Goal: Information Seeking & Learning: Learn about a topic

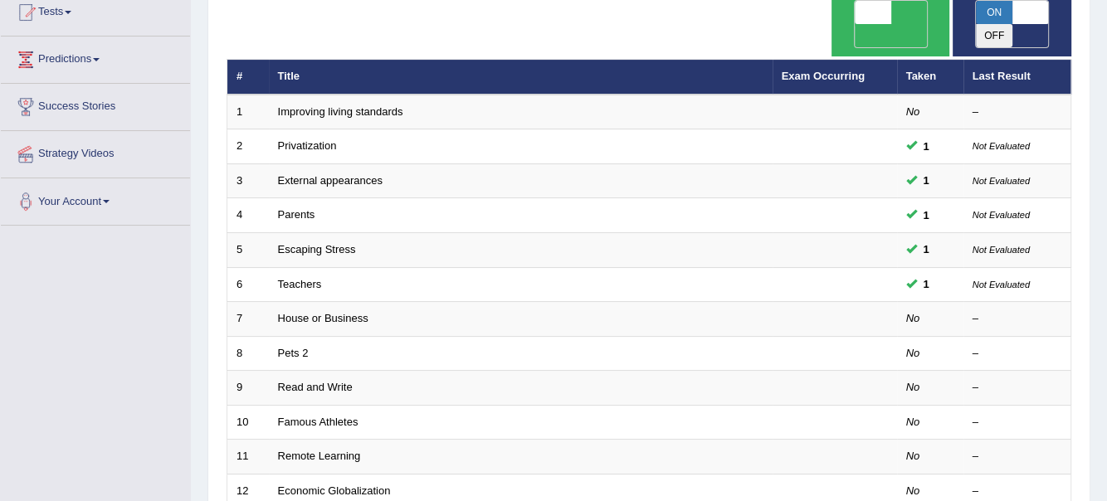
scroll to position [187, 0]
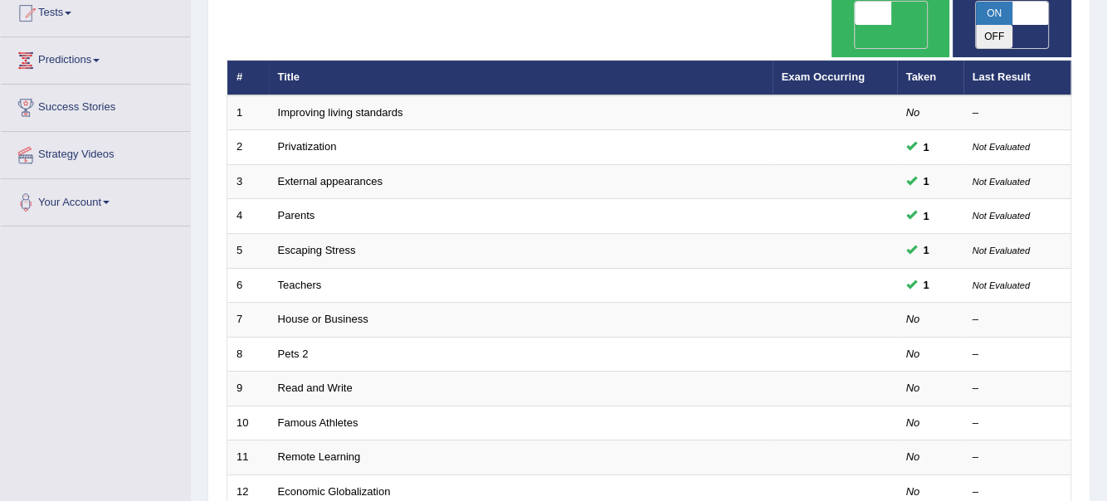
click at [1020, 11] on span at bounding box center [1030, 13] width 37 height 23
checkbox input "false"
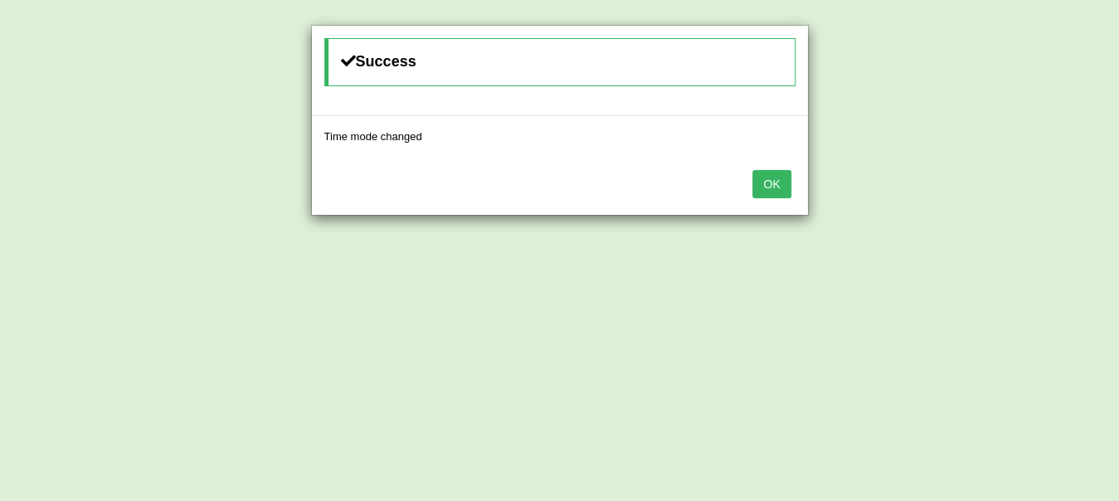
drag, startPoint x: 768, startPoint y: 187, endPoint x: 758, endPoint y: 191, distance: 10.8
click at [769, 185] on button "OK" at bounding box center [772, 184] width 38 height 28
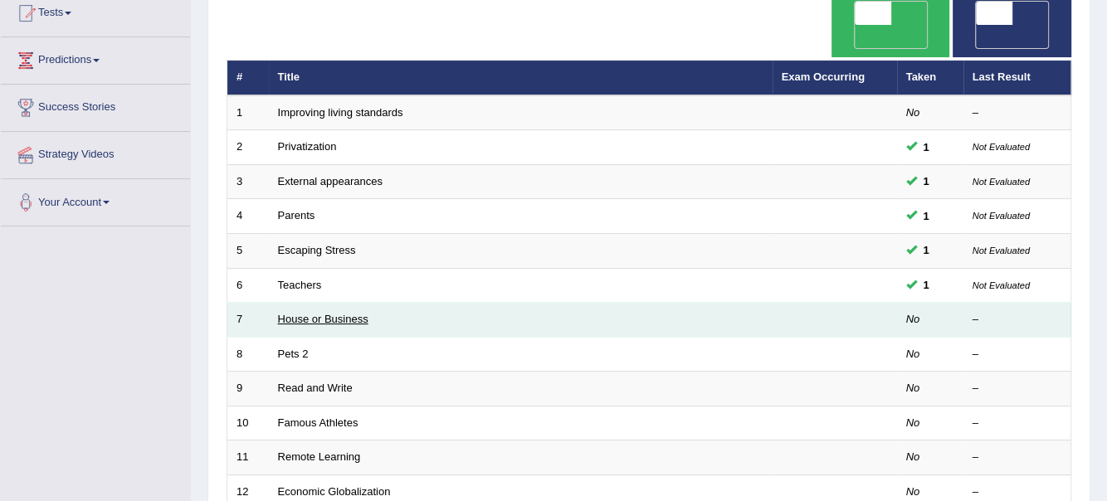
click at [338, 313] on link "House or Business" at bounding box center [323, 319] width 90 height 12
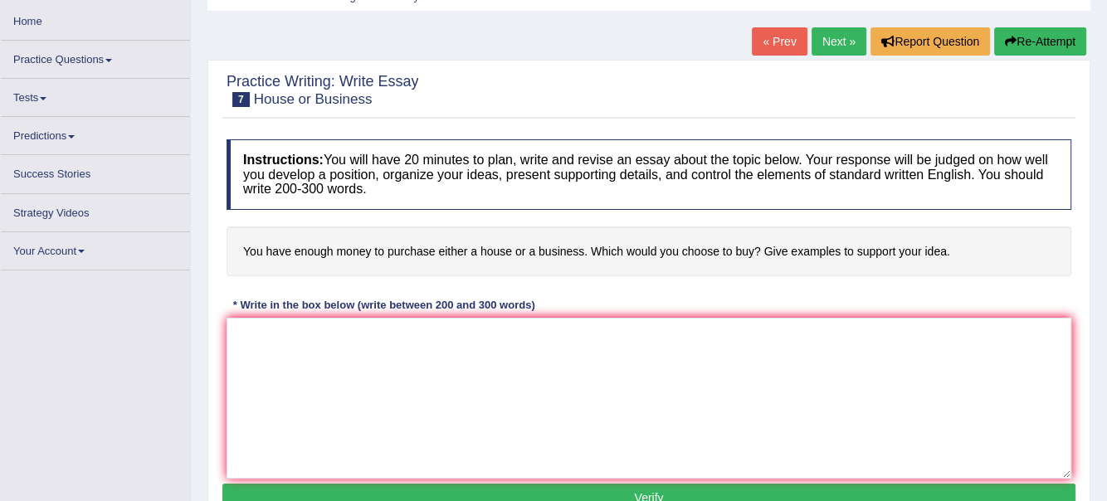
scroll to position [82, 0]
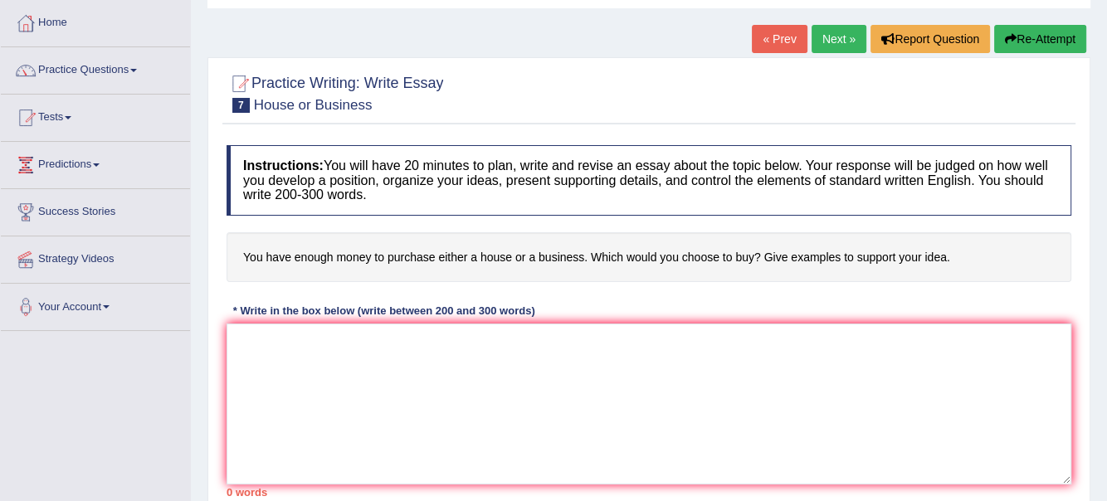
click at [140, 66] on link "Practice Questions" at bounding box center [95, 67] width 189 height 41
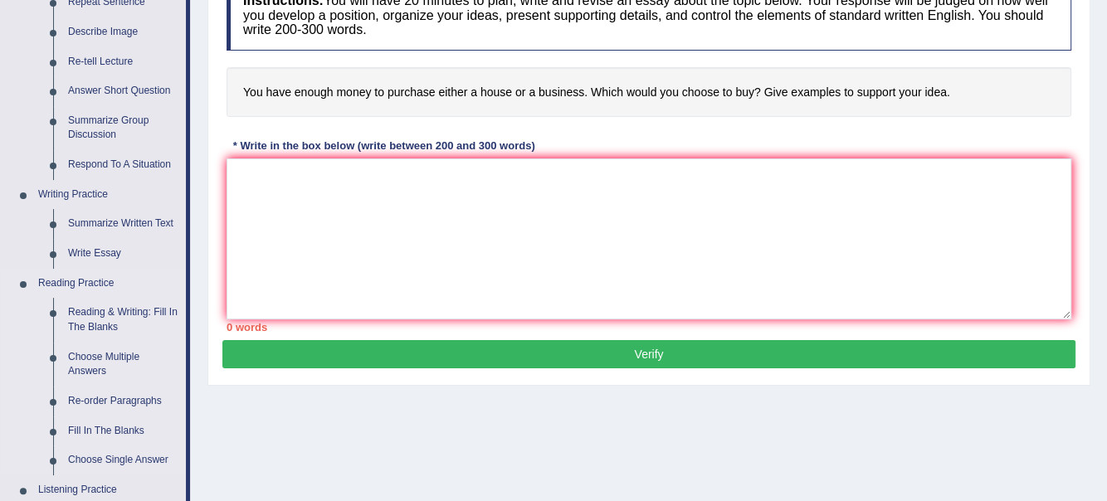
scroll to position [249, 0]
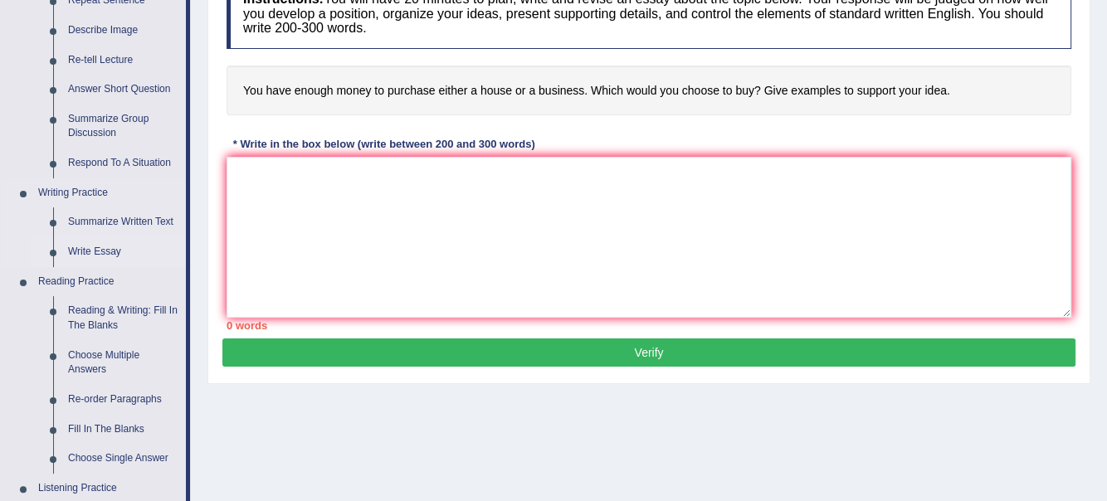
click at [95, 246] on link "Write Essay" at bounding box center [123, 252] width 125 height 30
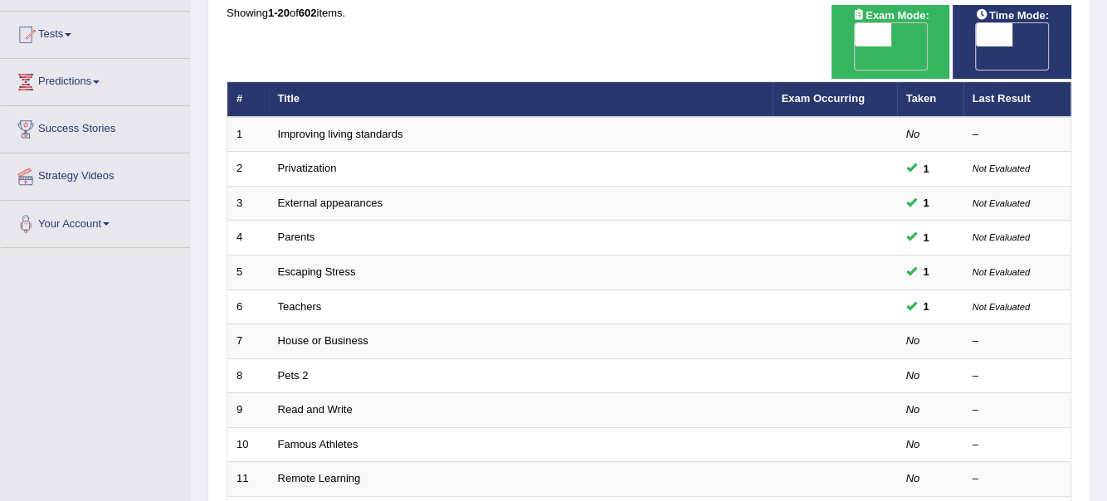
scroll to position [166, 0]
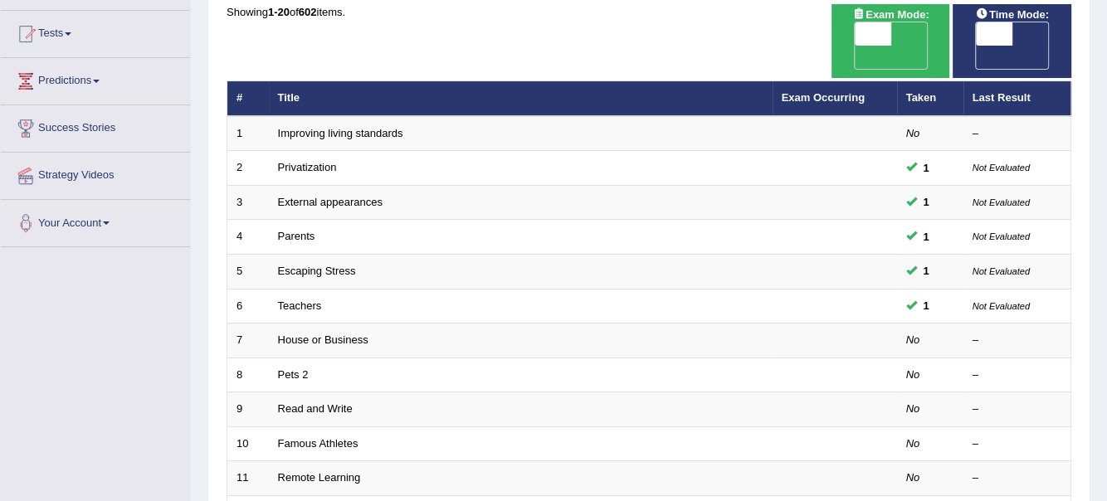
click at [976, 46] on span "OFF" at bounding box center [957, 57] width 37 height 23
checkbox input "true"
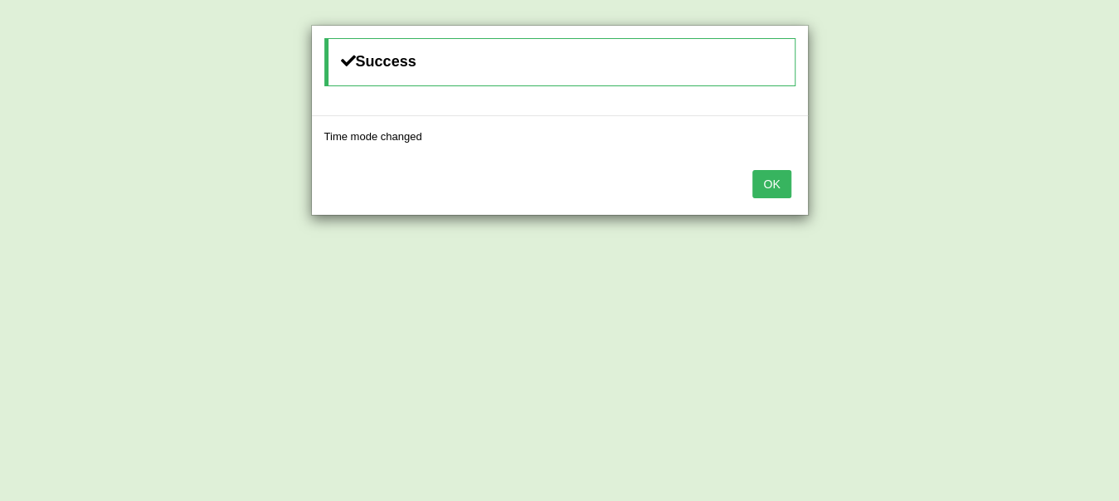
click at [774, 177] on button "OK" at bounding box center [772, 184] width 38 height 28
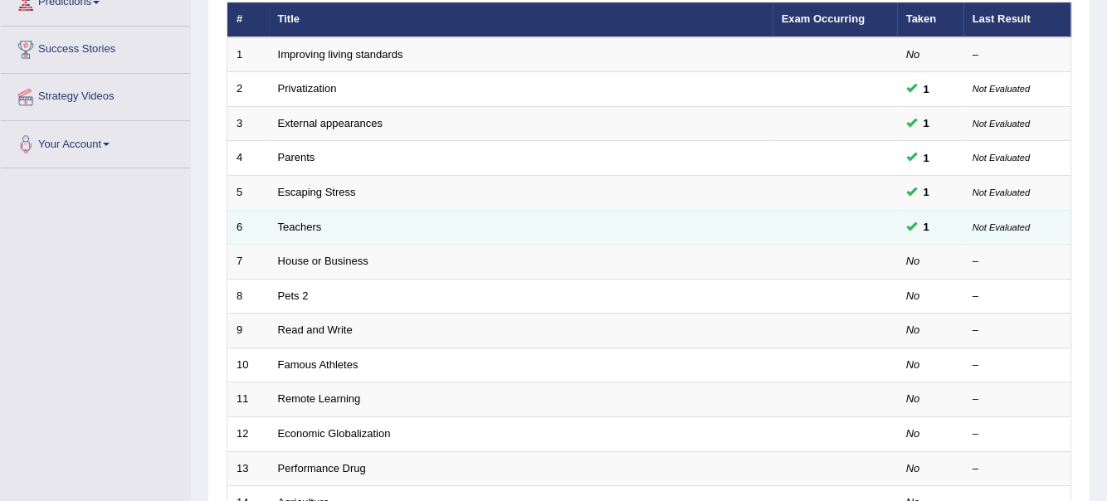
scroll to position [249, 0]
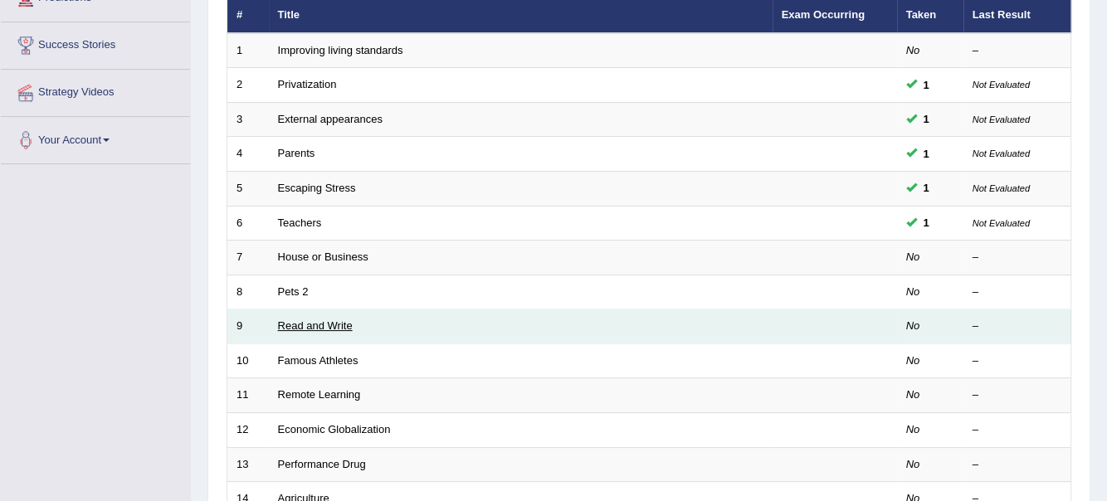
click at [324, 319] on link "Read and Write" at bounding box center [315, 325] width 75 height 12
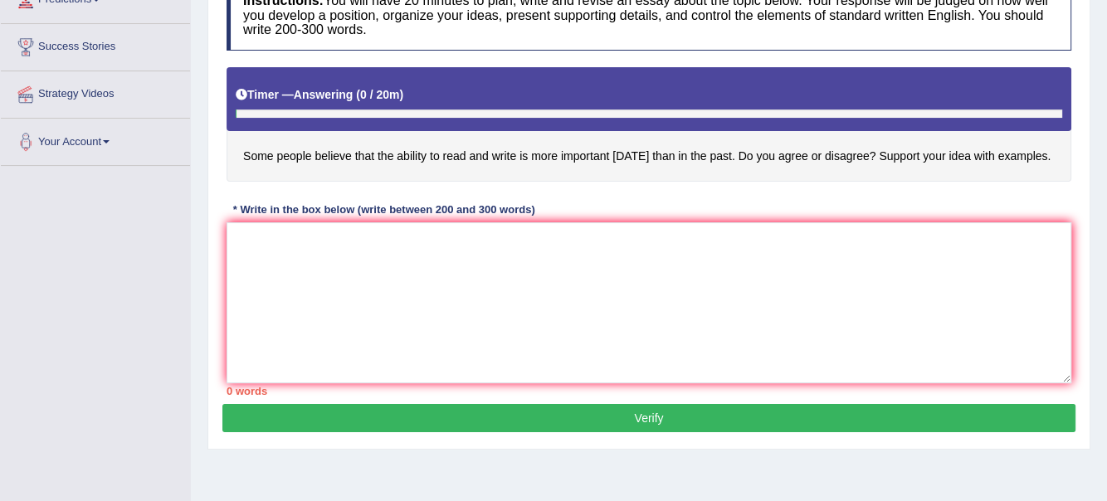
scroll to position [249, 0]
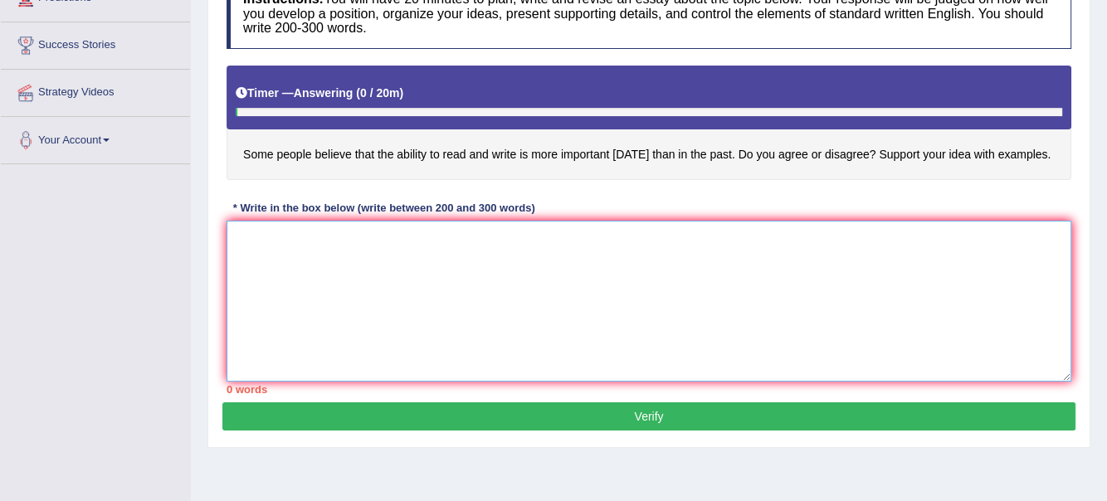
click at [266, 236] on textarea at bounding box center [649, 301] width 845 height 161
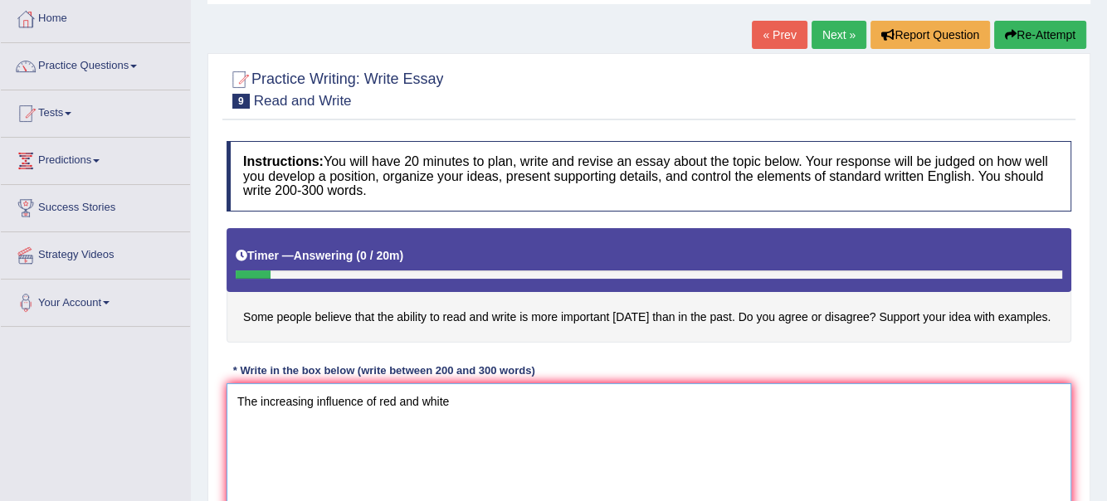
scroll to position [82, 0]
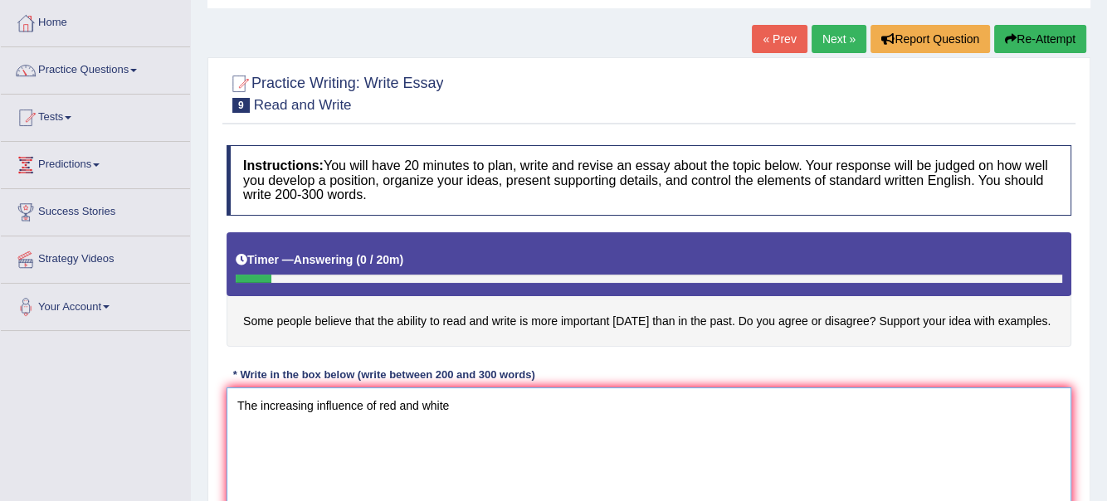
type textarea "The increasing influence of red and white"
click at [778, 41] on link "« Prev" at bounding box center [779, 39] width 55 height 28
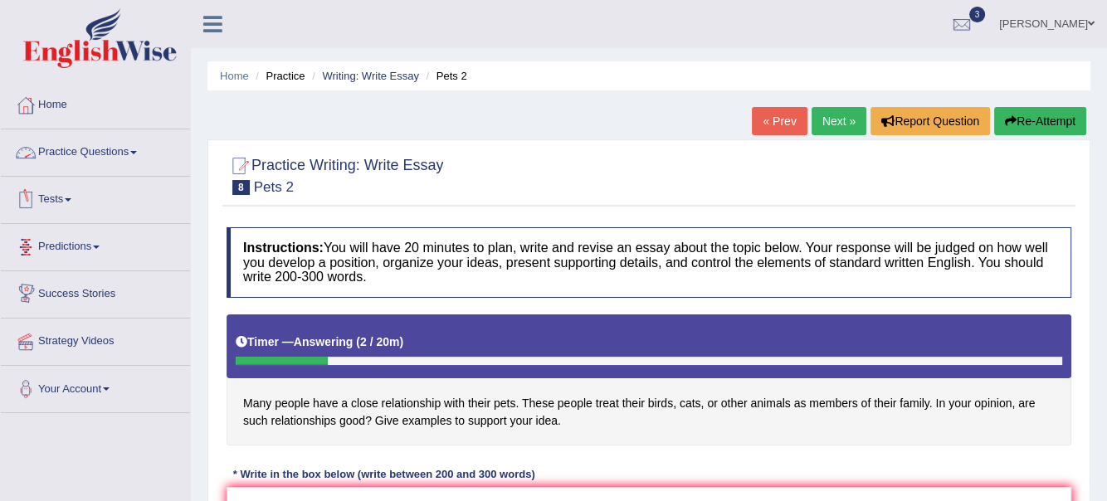
click at [145, 149] on link "Practice Questions" at bounding box center [95, 149] width 189 height 41
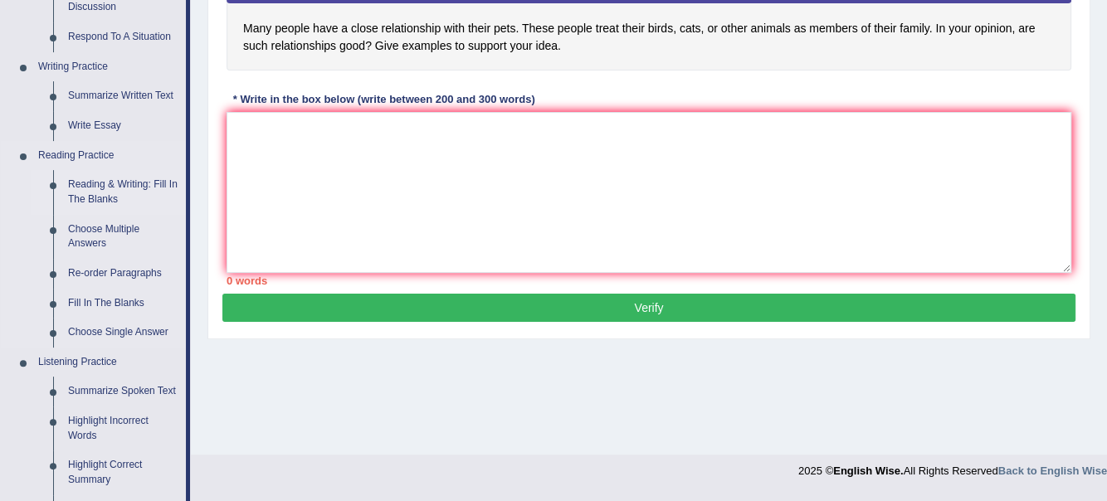
scroll to position [414, 0]
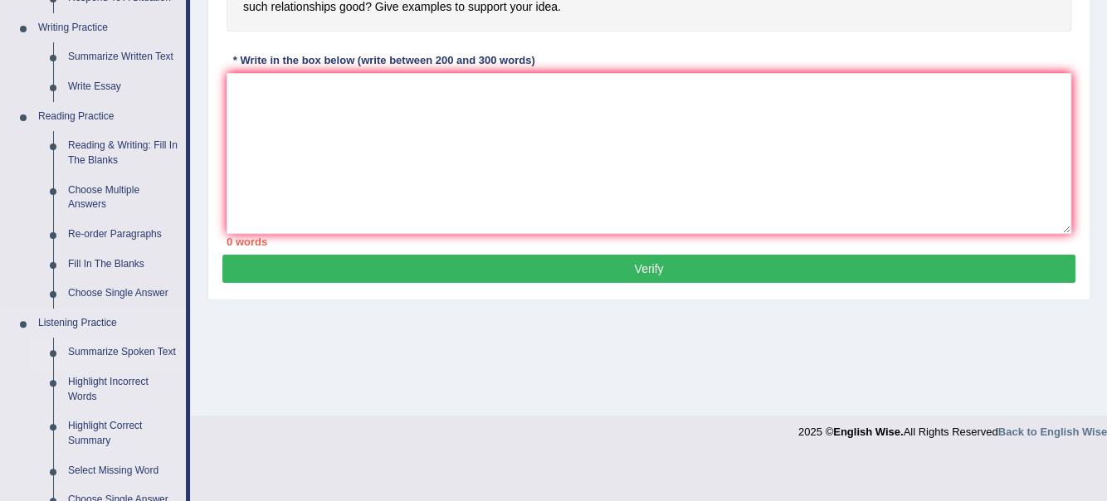
click at [115, 349] on link "Summarize Spoken Text" at bounding box center [123, 353] width 125 height 30
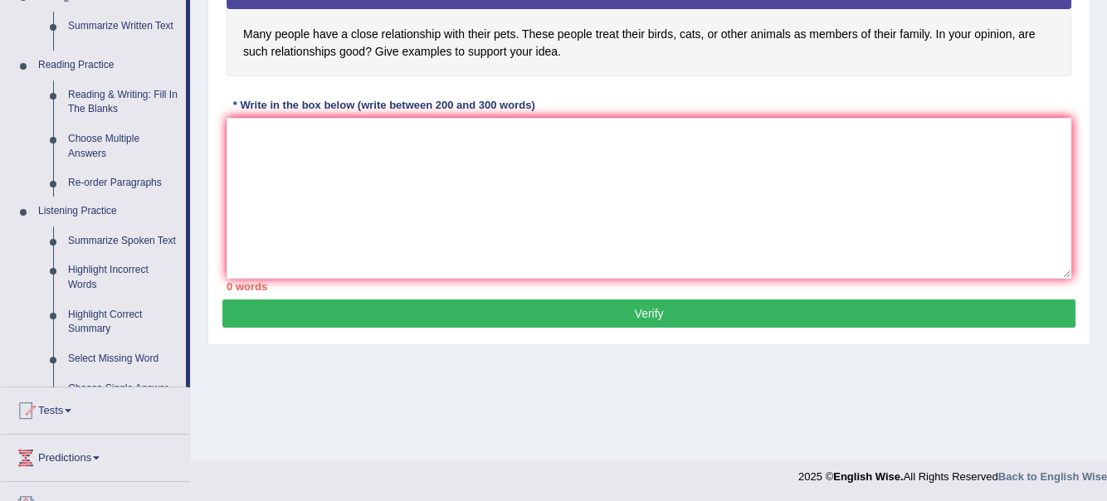
scroll to position [288, 0]
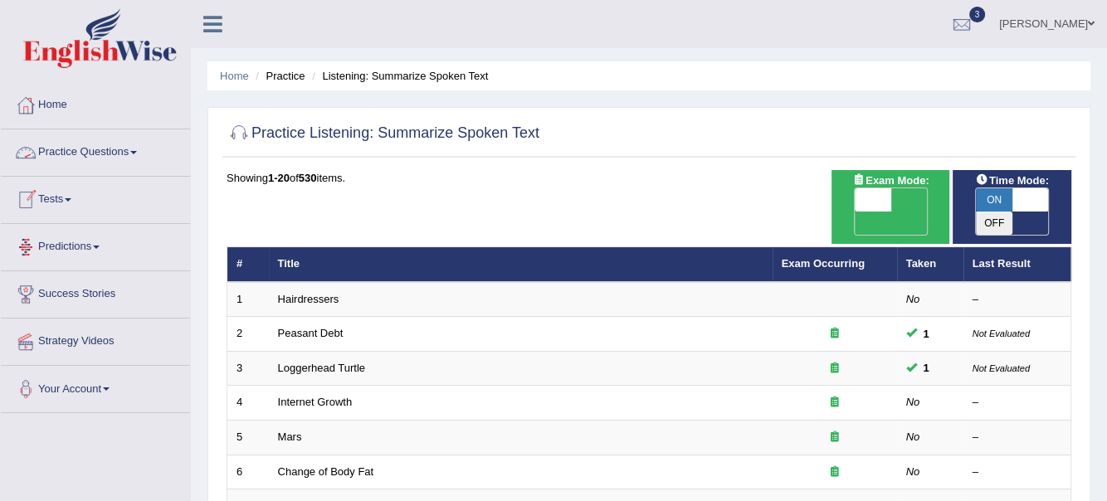
click at [137, 151] on span at bounding box center [133, 152] width 7 height 3
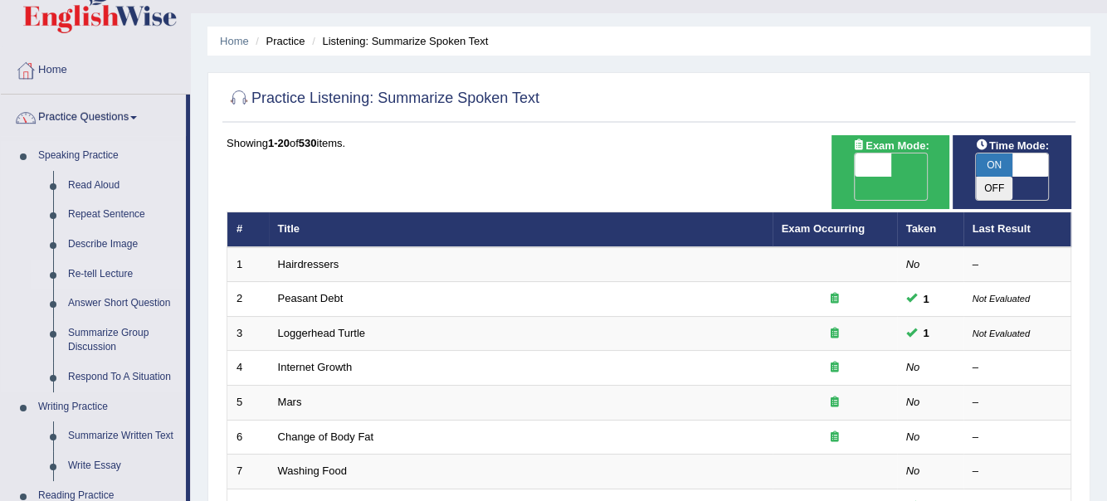
scroll to position [166, 0]
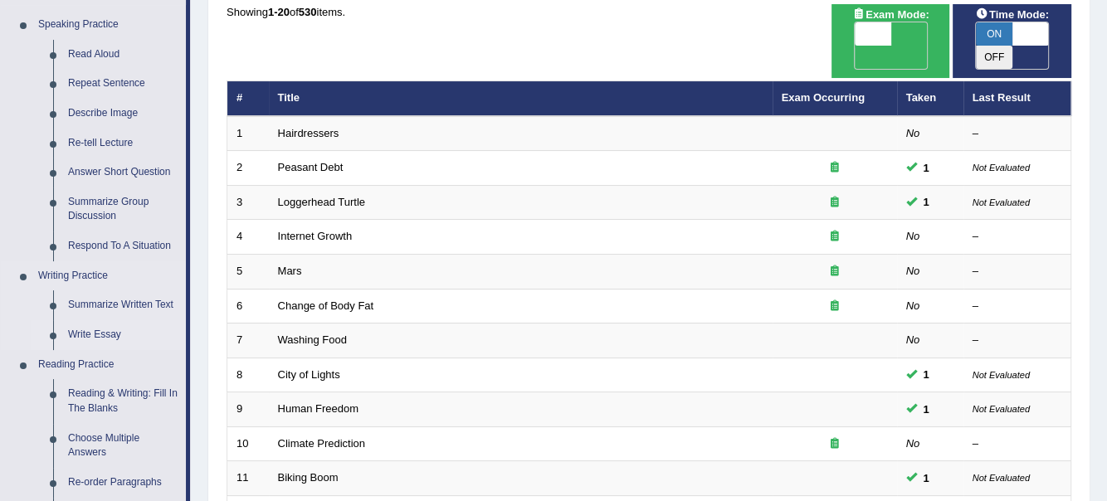
click at [105, 329] on link "Write Essay" at bounding box center [123, 335] width 125 height 30
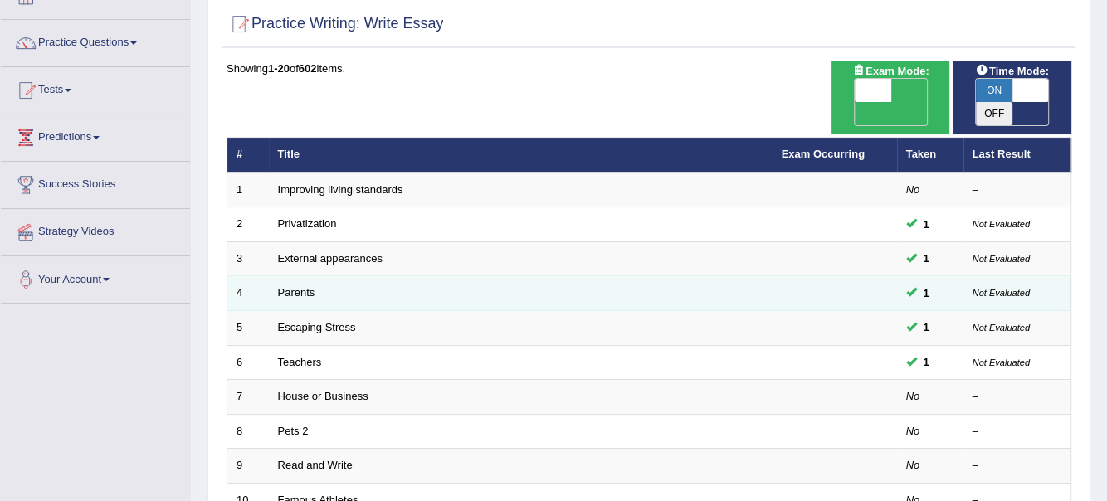
scroll to position [166, 0]
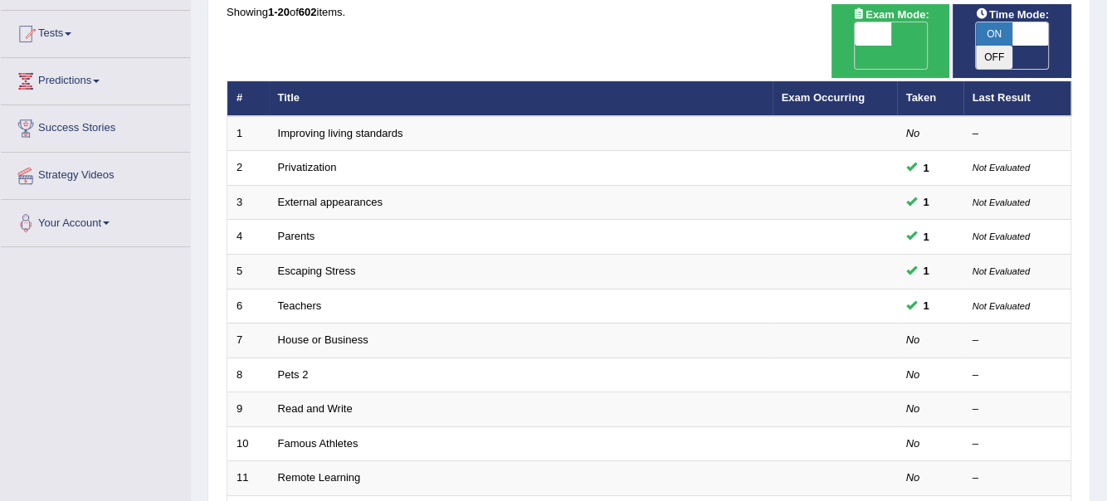
click at [1027, 27] on span at bounding box center [1030, 33] width 37 height 23
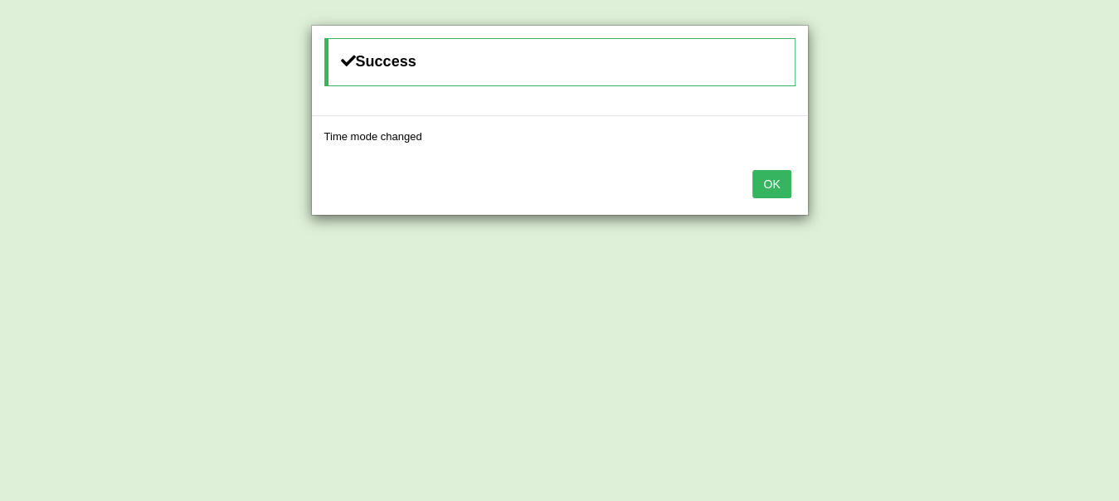
click at [762, 179] on button "OK" at bounding box center [772, 184] width 38 height 28
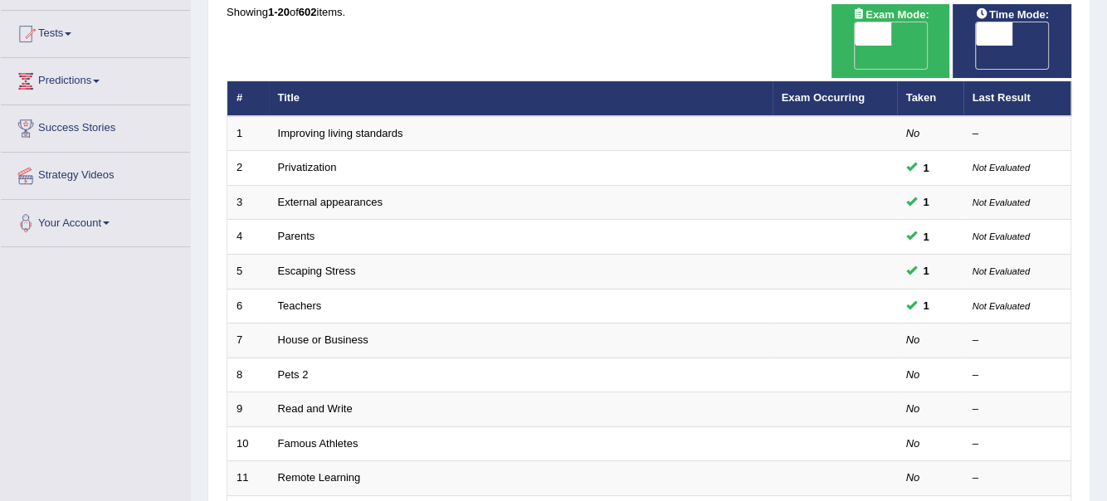
click at [1005, 31] on span at bounding box center [994, 33] width 37 height 23
checkbox input "true"
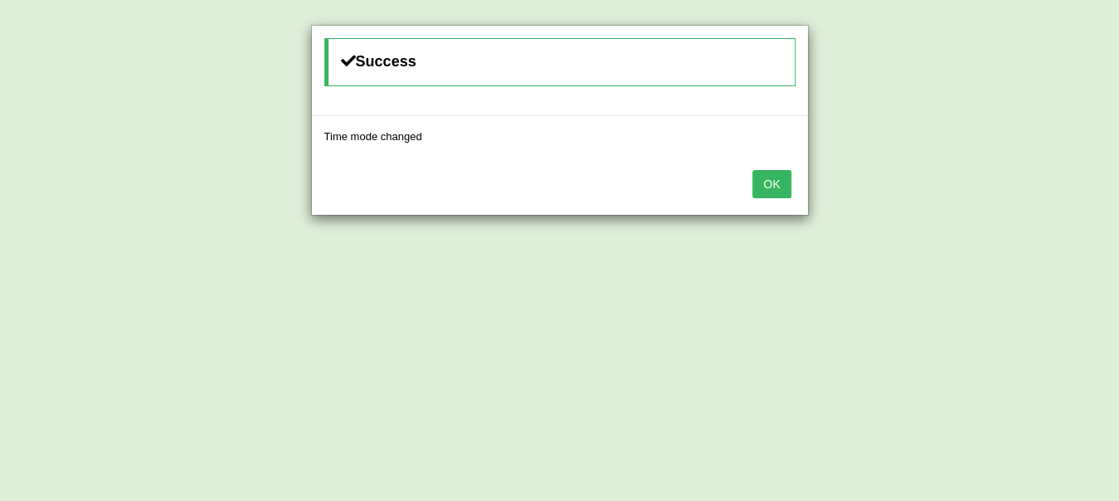
click at [763, 187] on button "OK" at bounding box center [772, 184] width 38 height 28
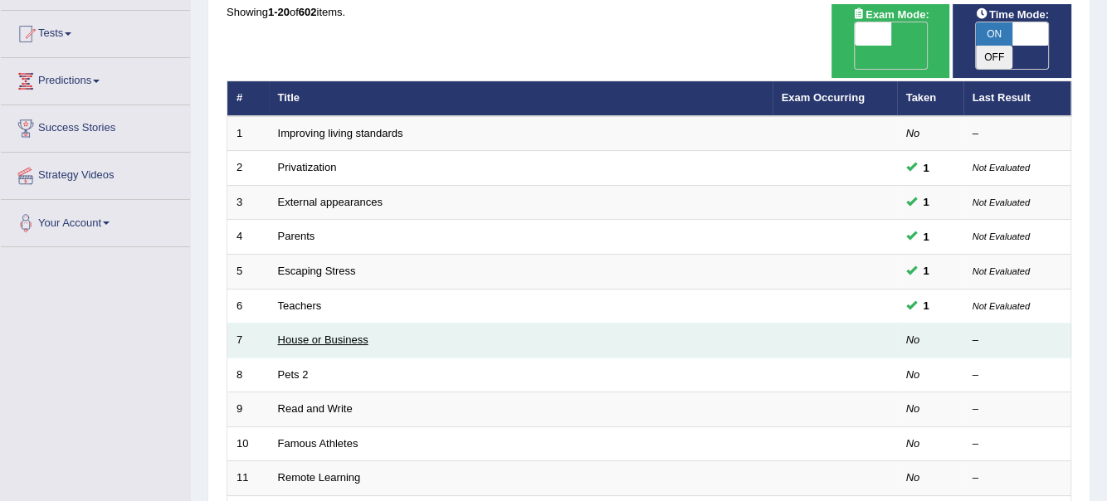
click at [314, 334] on link "House or Business" at bounding box center [323, 340] width 90 height 12
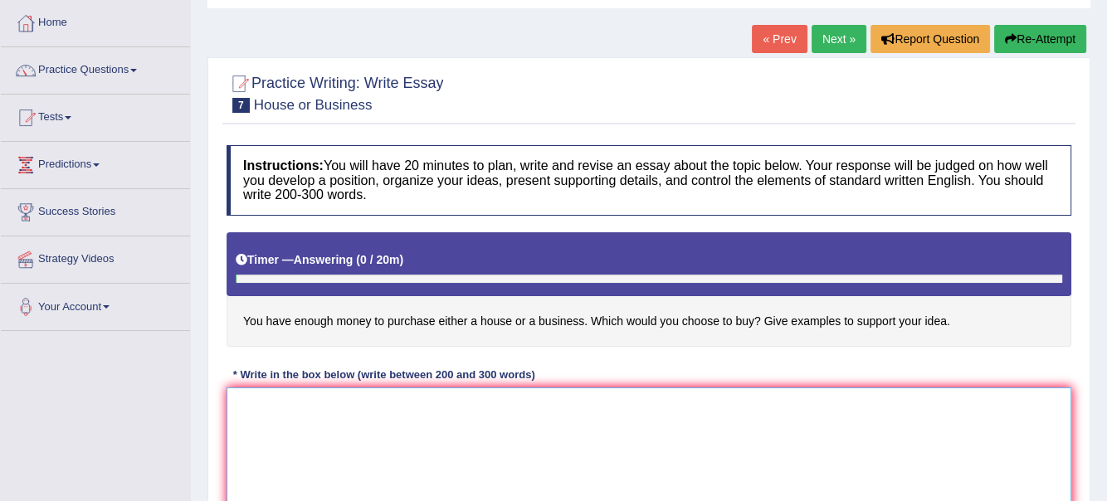
click at [289, 413] on textarea at bounding box center [649, 468] width 845 height 161
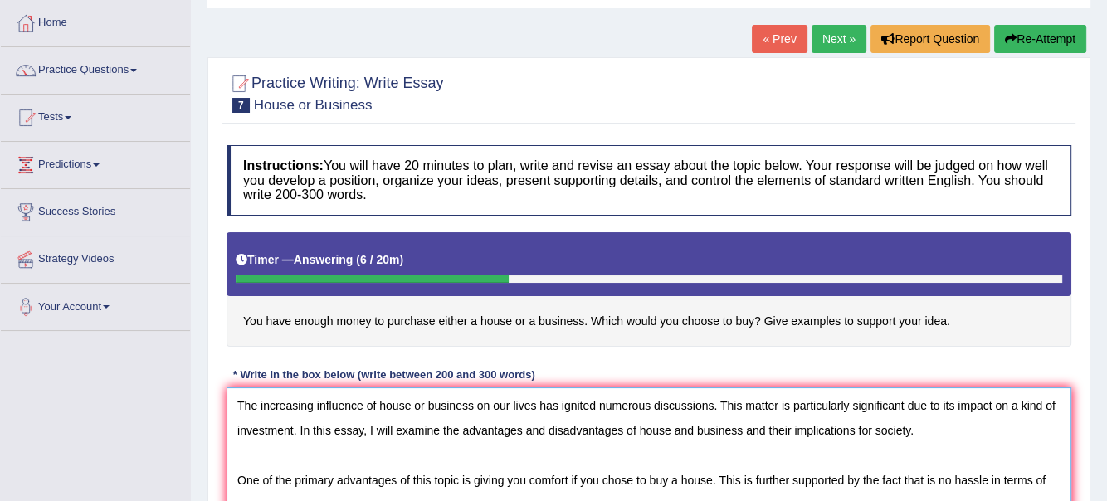
scroll to position [90, 0]
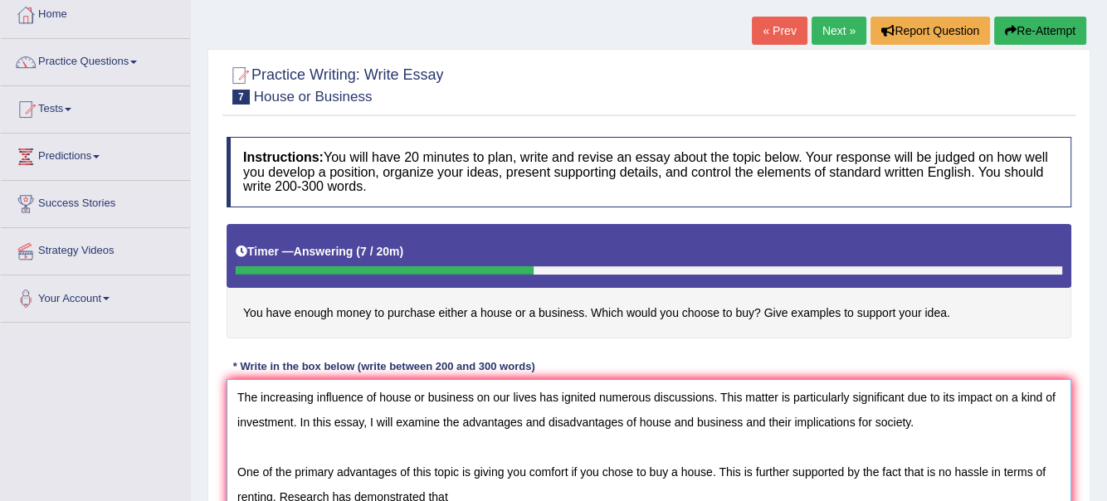
click at [281, 423] on textarea "The increasing influence of house or business on our lives has ignited numerous…" at bounding box center [649, 459] width 845 height 161
click at [454, 493] on textarea "The increasing influence of house or business on our lives has ignited numerous…" at bounding box center [649, 459] width 845 height 161
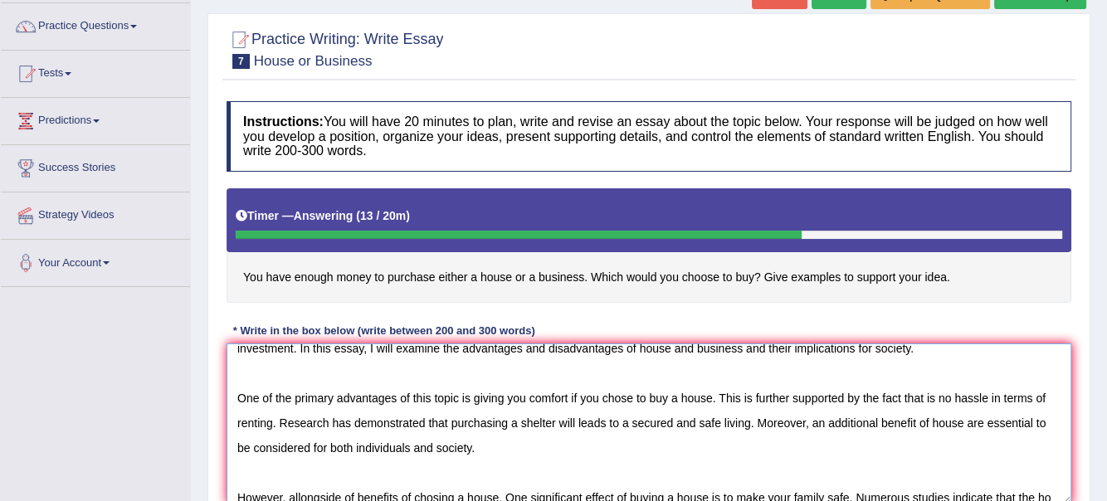
scroll to position [64, 0]
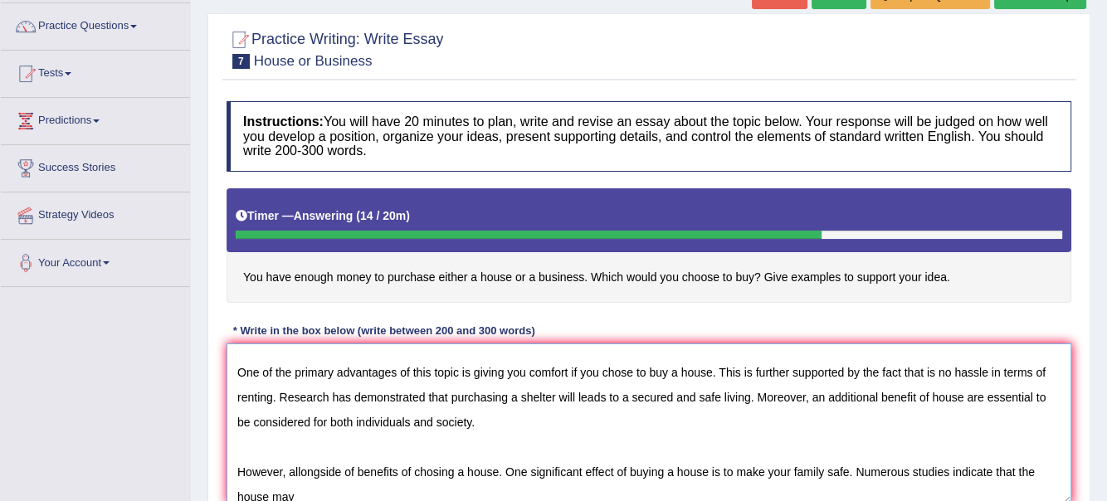
click at [921, 457] on textarea "The increasing influence of house or business on our lives has ignited numerous…" at bounding box center [649, 424] width 845 height 161
click at [314, 493] on textarea "The increasing influence of house or business on our lives has ignited numerous…" at bounding box center [649, 424] width 845 height 161
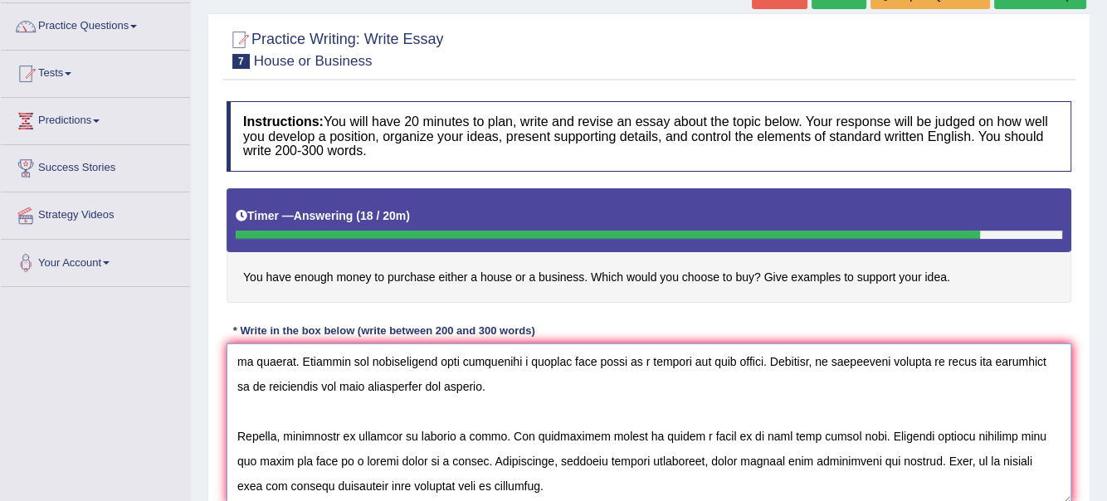
scroll to position [139, 0]
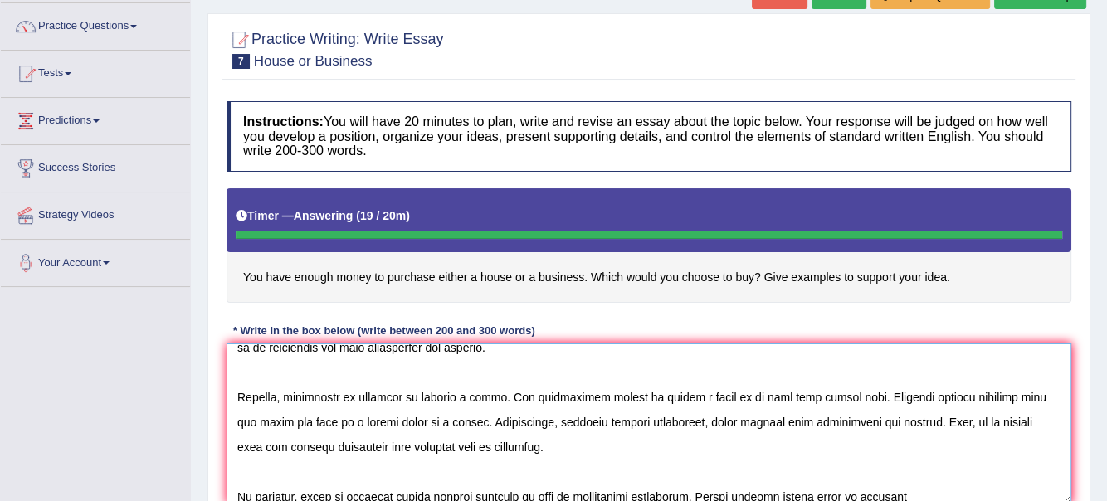
type textarea "The increasing influence of house or business on our lives has ignited numerous…"
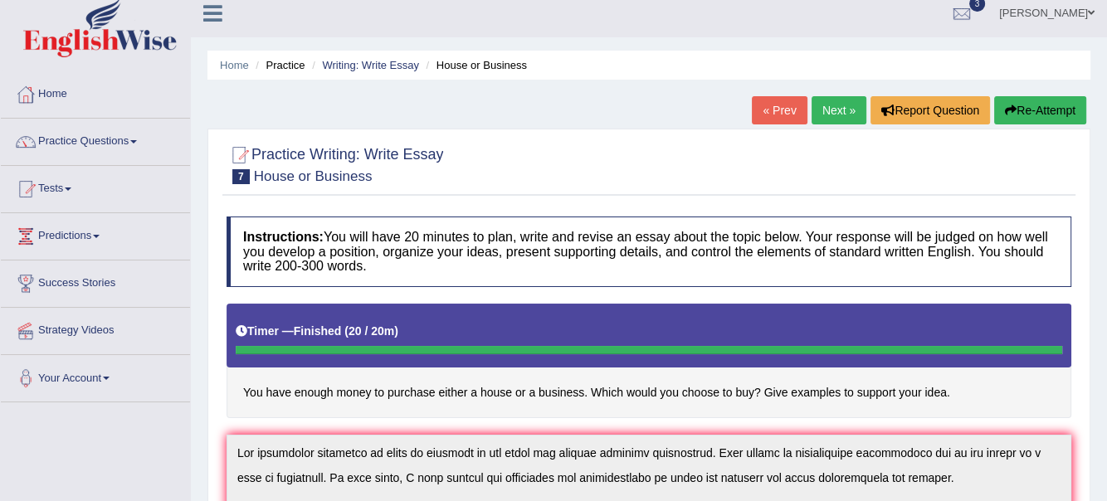
scroll to position [0, 0]
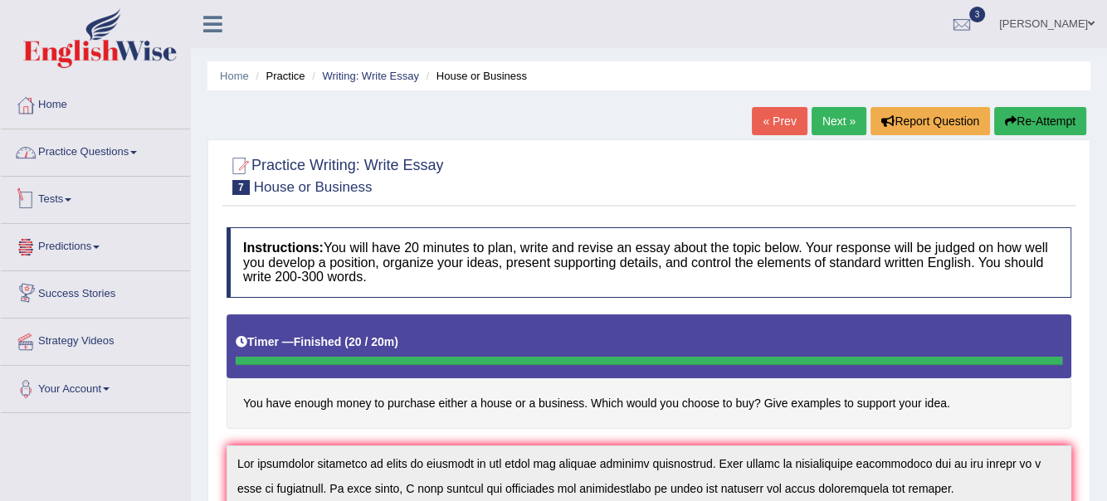
click at [138, 156] on link "Practice Questions" at bounding box center [95, 149] width 189 height 41
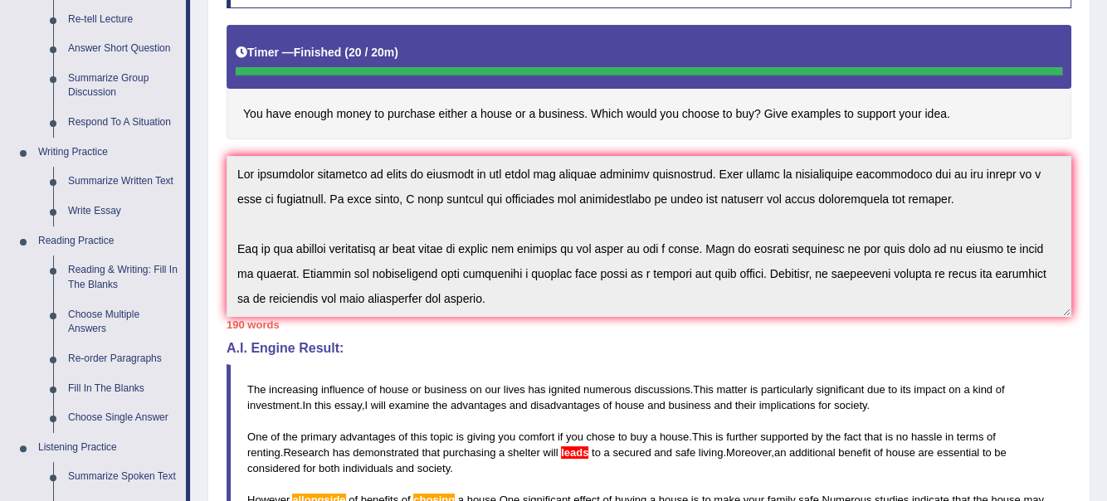
scroll to position [82, 0]
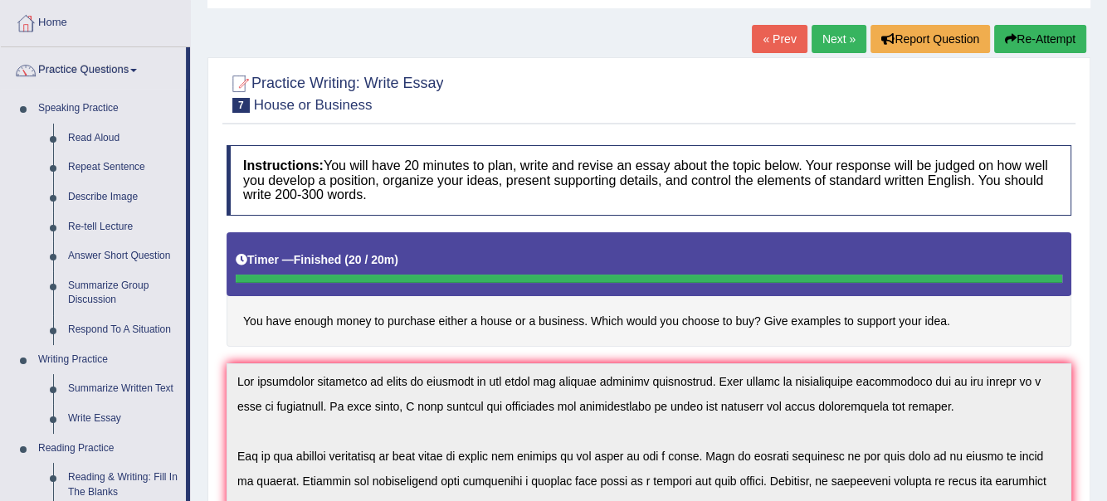
click at [834, 40] on link "Next »" at bounding box center [839, 39] width 55 height 28
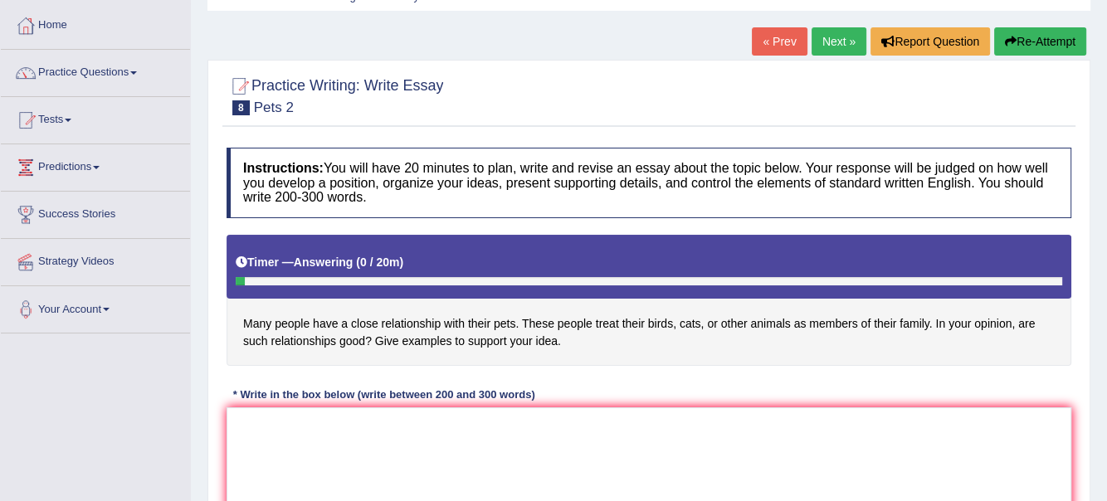
scroll to position [82, 0]
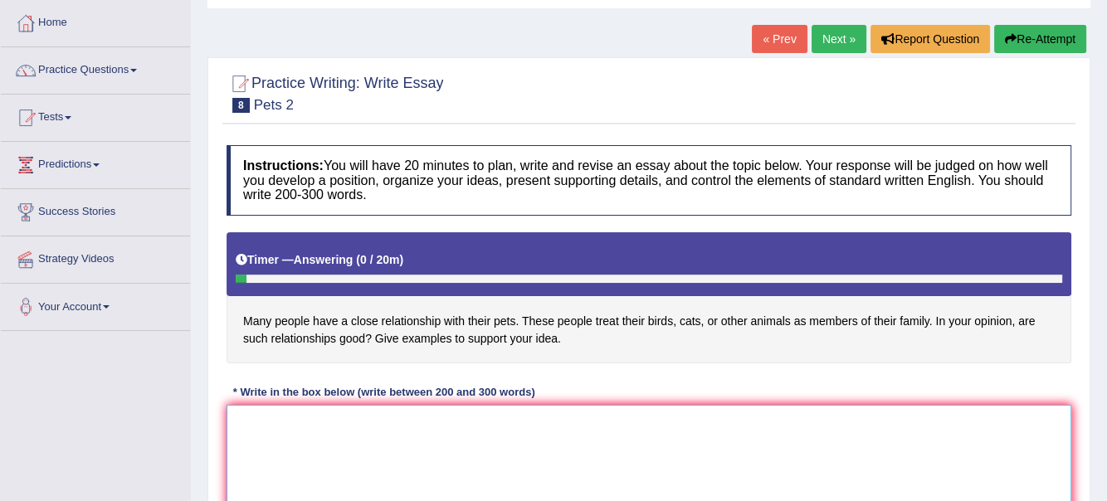
click at [252, 431] on textarea at bounding box center [649, 485] width 845 height 161
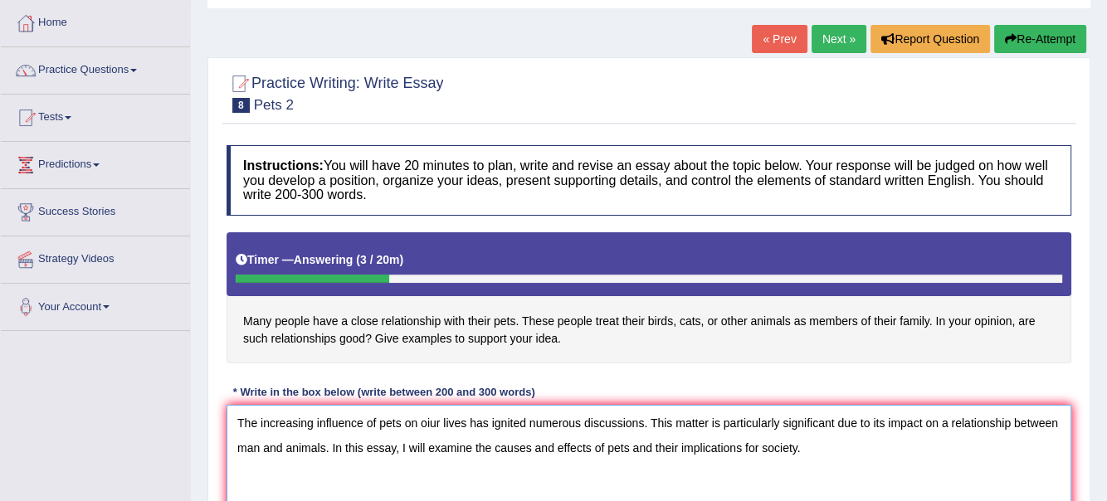
scroll to position [83, 0]
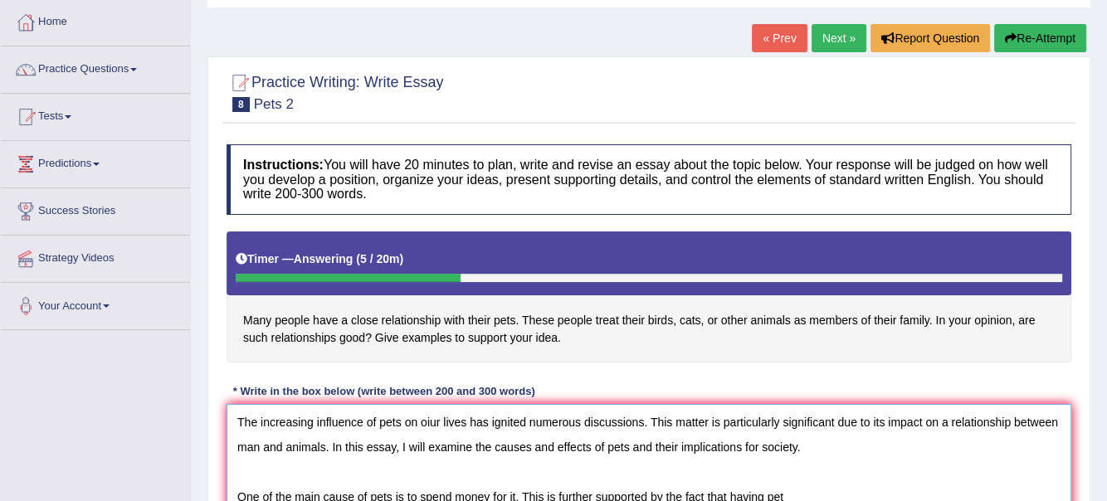
click at [704, 478] on textarea "The increasing influence of pets on oiur lives has ignited numerous discussions…" at bounding box center [649, 484] width 845 height 161
click at [794, 493] on textarea "The increasing influence of pets on oiur lives has ignited numerous discussions…" at bounding box center [649, 484] width 845 height 161
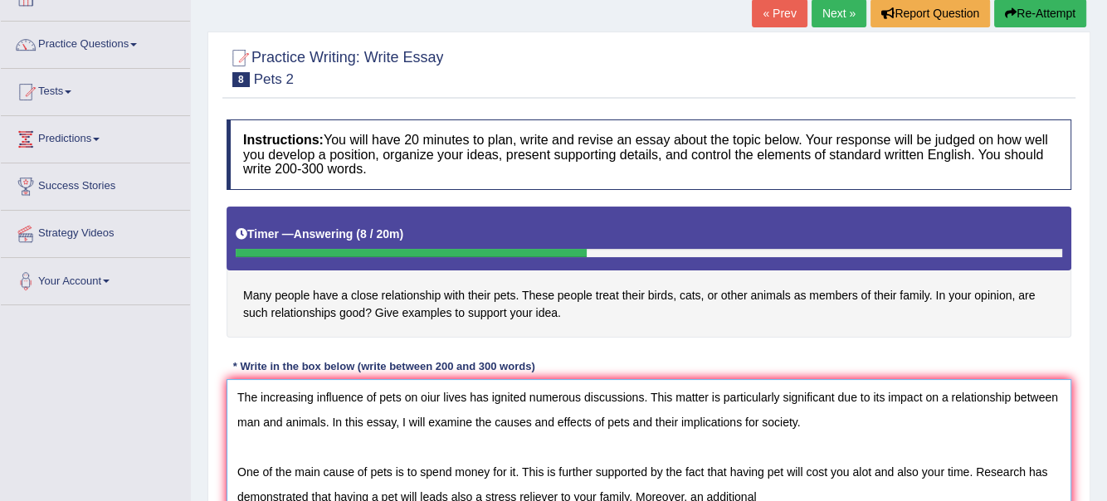
drag, startPoint x: 353, startPoint y: 469, endPoint x: 297, endPoint y: 471, distance: 56.5
click at [297, 471] on textarea "The increasing influence of pets on oiur lives has ignited numerous discussions…" at bounding box center [649, 459] width 845 height 161
click at [847, 489] on textarea "The increasing influence of pets on oiur lives has ignited numerous discussions…" at bounding box center [649, 459] width 845 height 161
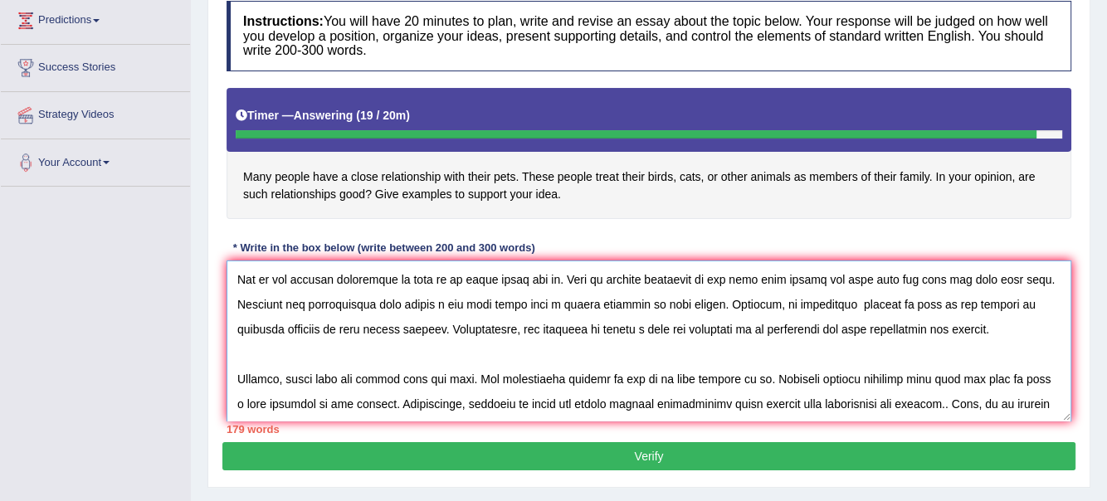
scroll to position [100, 0]
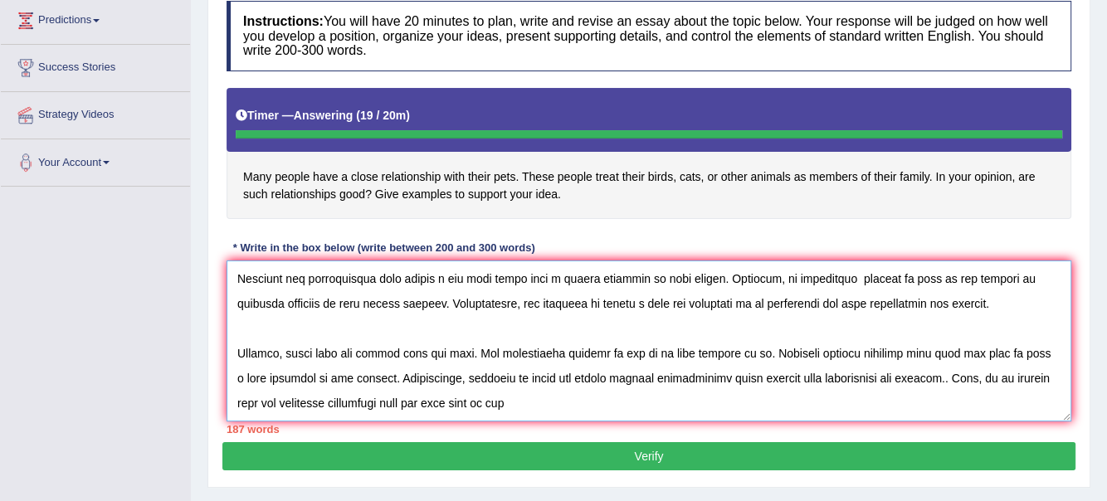
type textarea "The increasing influence of pets on oiur lives has ignited numerous discussions…"
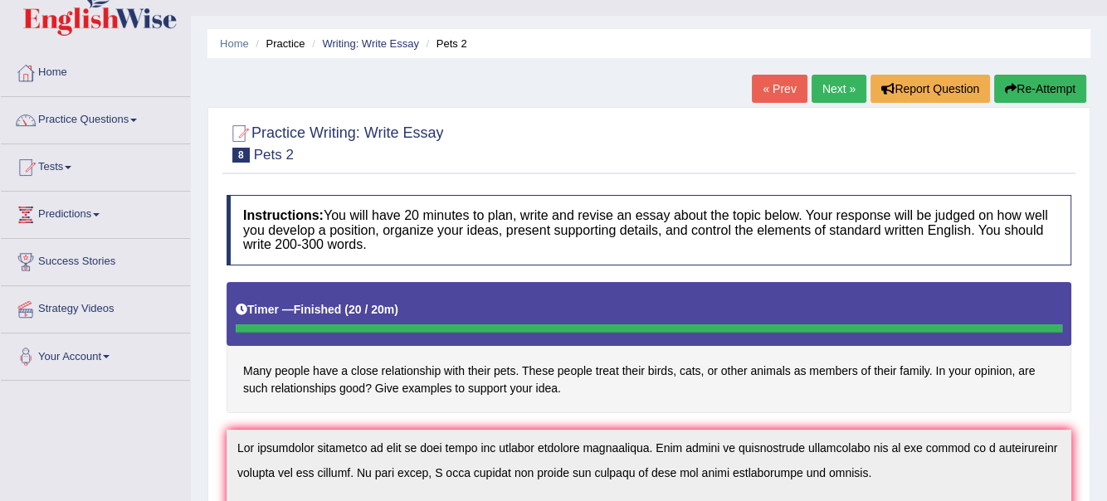
scroll to position [0, 0]
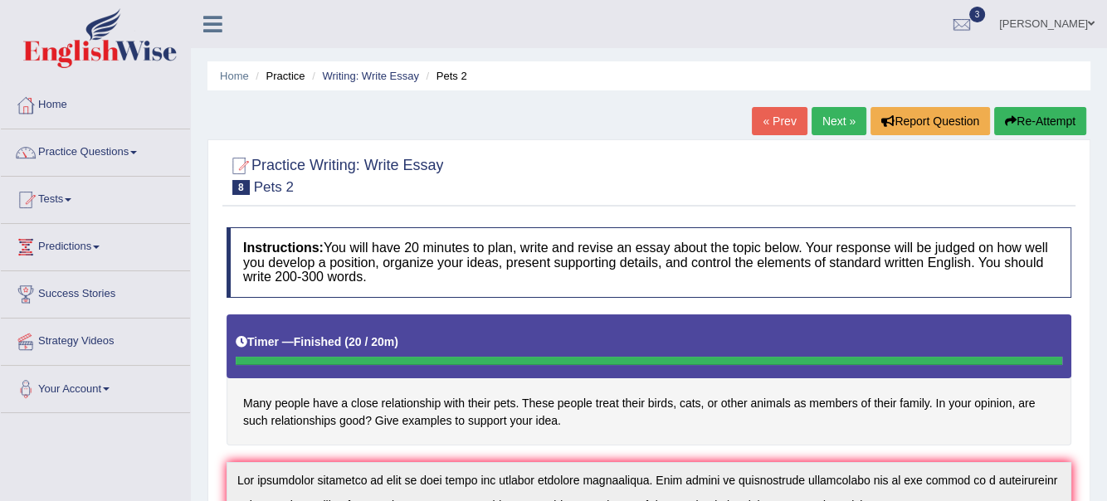
click at [783, 120] on link "« Prev" at bounding box center [779, 121] width 55 height 28
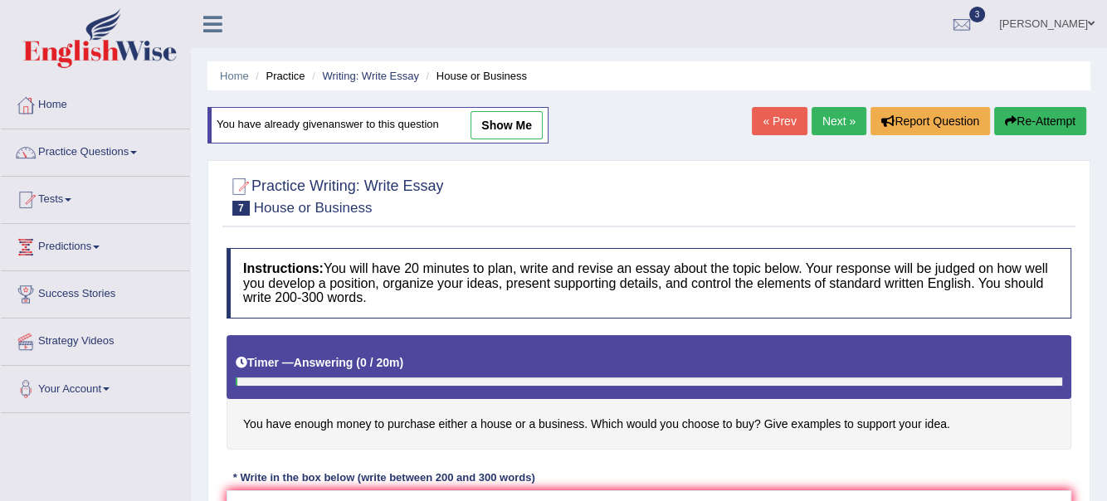
click at [539, 133] on link "show me" at bounding box center [506, 125] width 72 height 28
type textarea "The increasing influence of house or business on our lives has ignited numerous…"
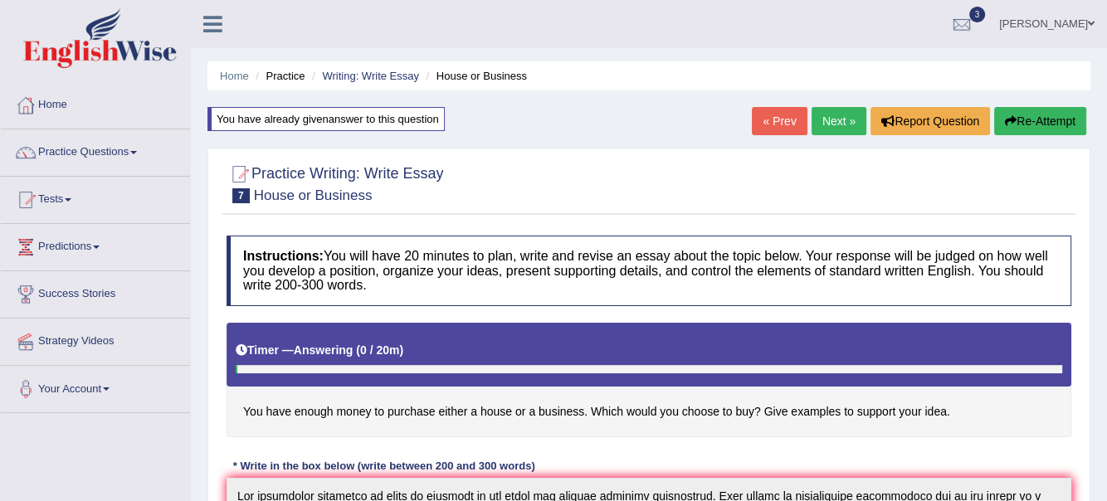
click at [789, 121] on link "« Prev" at bounding box center [779, 121] width 55 height 28
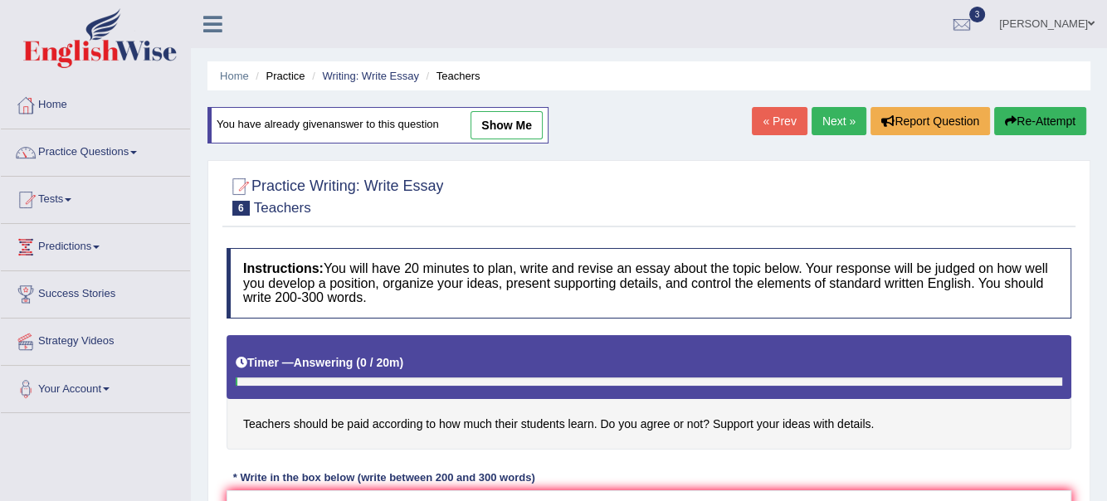
click at [510, 129] on link "show me" at bounding box center [506, 125] width 72 height 28
type textarea "The increasing influence of a teacher on our lives has ignited numerous discuss…"
